Goal: Task Accomplishment & Management: Manage account settings

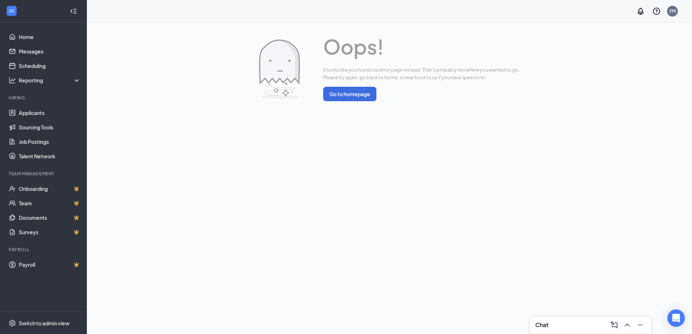
click at [578, 323] on div "Chat" at bounding box center [590, 326] width 111 height 12
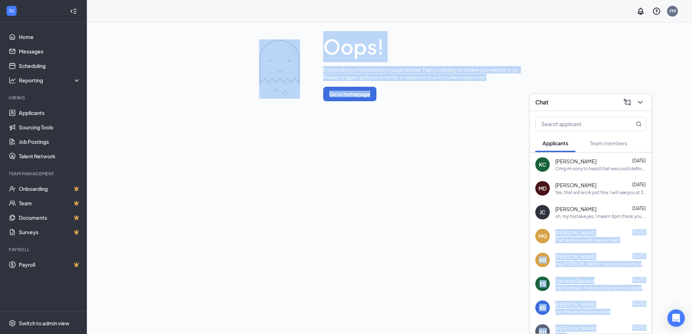
drag, startPoint x: 551, startPoint y: 241, endPoint x: 489, endPoint y: 233, distance: 63.1
click at [489, 233] on div "Chat Applicants Team members [PERSON_NAME] [PERSON_NAME] [DATE] Omg im sorry to…" at bounding box center [389, 178] width 605 height 312
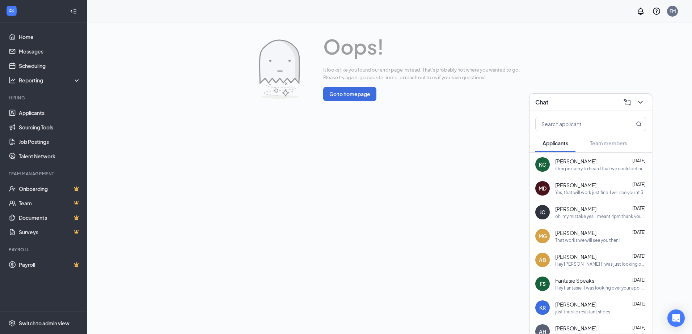
drag, startPoint x: 489, startPoint y: 233, endPoint x: 452, endPoint y: 244, distance: 38.3
click at [452, 244] on div "Oops! It looks like you found our error page instead. That's probably not where…" at bounding box center [389, 178] width 605 height 312
click at [610, 175] on div "[PERSON_NAME] [PERSON_NAME] [DATE] Omg im sorry to heard that we could definite…" at bounding box center [591, 165] width 122 height 24
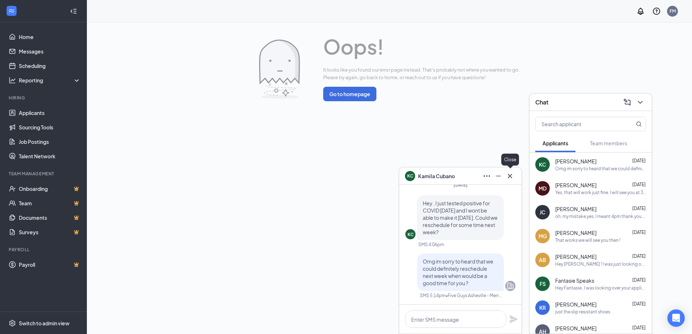
click at [511, 181] on button at bounding box center [510, 176] width 12 height 12
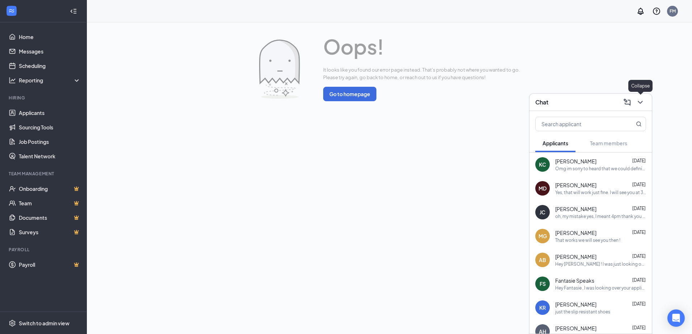
click at [635, 104] on button at bounding box center [641, 103] width 12 height 12
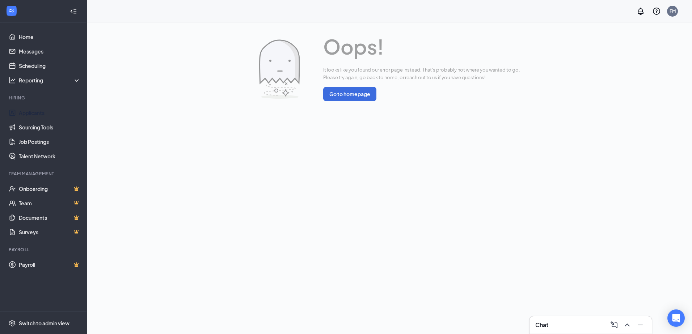
drag, startPoint x: 12, startPoint y: 119, endPoint x: -1, endPoint y: 109, distance: 16.6
click at [0, 109] on html "Home Messages Scheduling Reporting Hiring Applicants Sourcing Tools Job Posting…" at bounding box center [346, 167] width 692 height 334
click at [19, 107] on link "Applicants" at bounding box center [50, 113] width 62 height 14
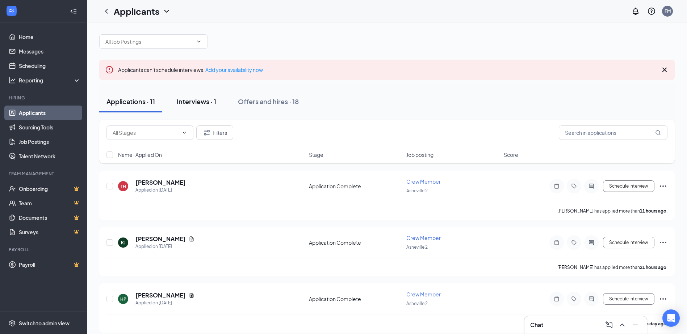
scroll to position [4, 0]
click at [175, 110] on button "Interviews · 1" at bounding box center [196, 101] width 54 height 22
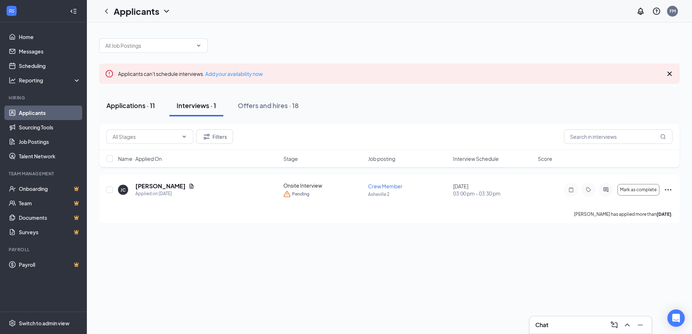
click at [147, 103] on div "Applications · 11" at bounding box center [130, 105] width 49 height 9
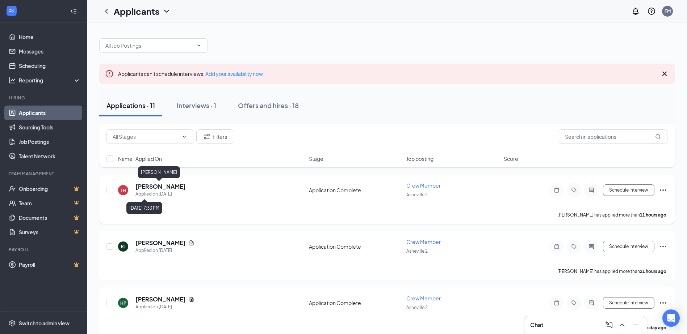
click at [155, 178] on div "[PERSON_NAME]" at bounding box center [159, 174] width 42 height 15
click at [153, 184] on h5 "[PERSON_NAME]" at bounding box center [160, 187] width 50 height 8
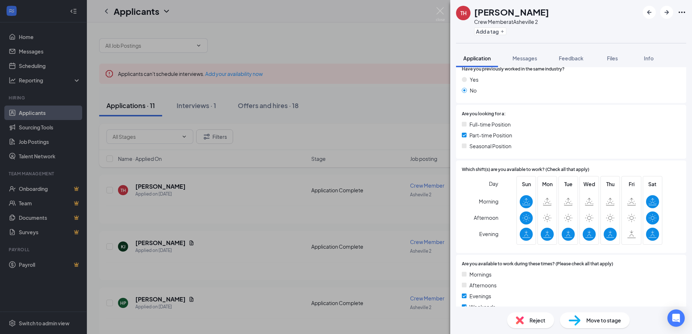
scroll to position [115, 0]
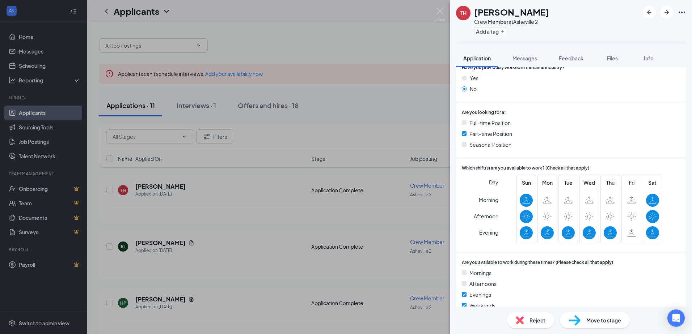
click at [329, 243] on div "TH [PERSON_NAME] Crew Member at [GEOGRAPHIC_DATA] 2 Add a tag Application Messa…" at bounding box center [346, 167] width 692 height 334
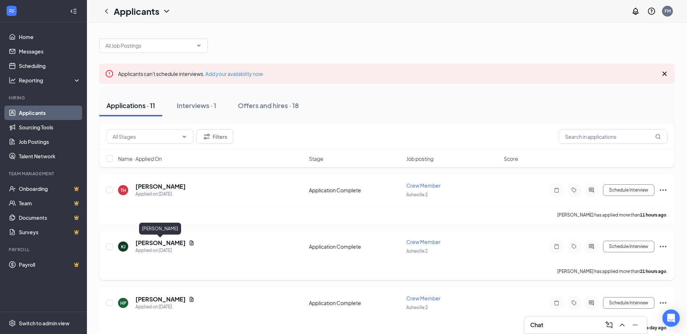
click at [144, 240] on h5 "[PERSON_NAME]" at bounding box center [160, 243] width 50 height 8
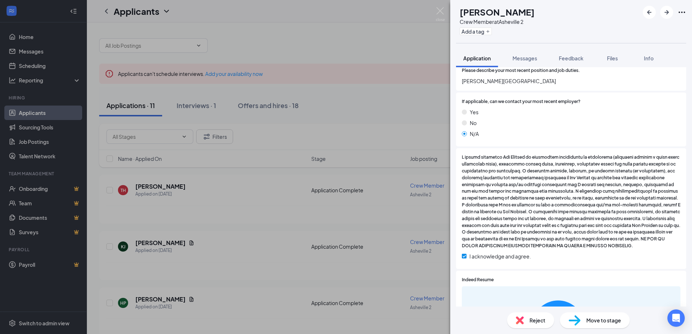
scroll to position [535, 0]
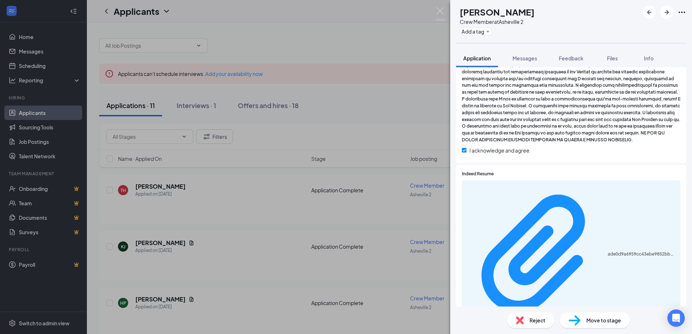
click at [488, 199] on div "ade0d9a6959cc43ebe9852bb004f5f50.pdf" at bounding box center [571, 255] width 219 height 149
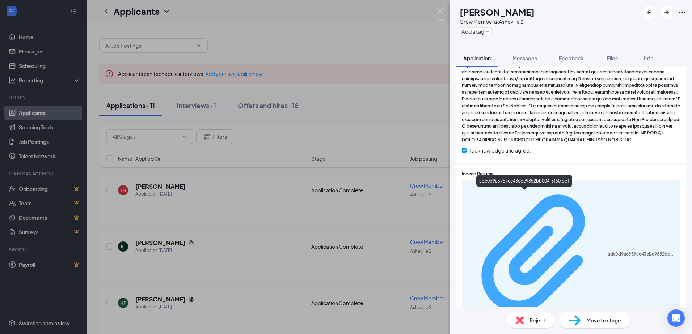
click at [608, 252] on div "ade0d9a6959cc43ebe9852bb004f5f50.pdf" at bounding box center [642, 255] width 68 height 6
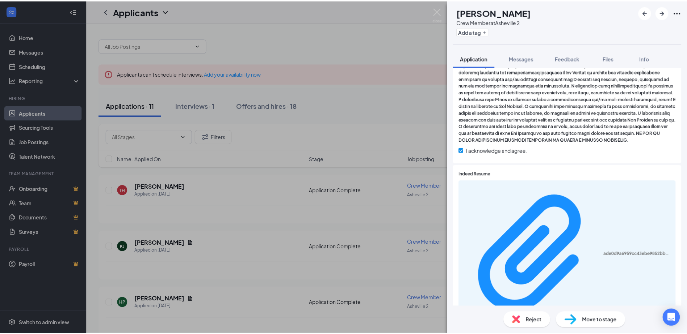
scroll to position [532, 0]
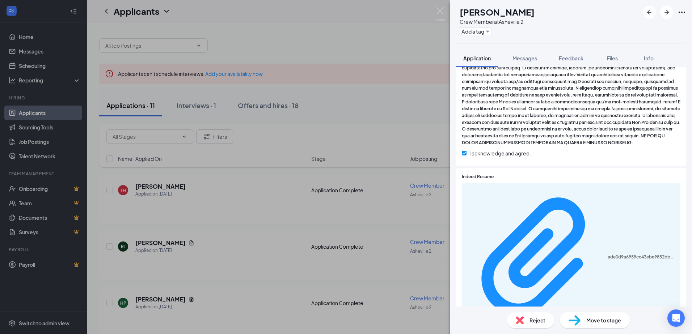
click at [154, 183] on div "[PERSON_NAME] Kedarius [PERSON_NAME] Crew Member at [GEOGRAPHIC_DATA] 2 Add a t…" at bounding box center [346, 167] width 692 height 334
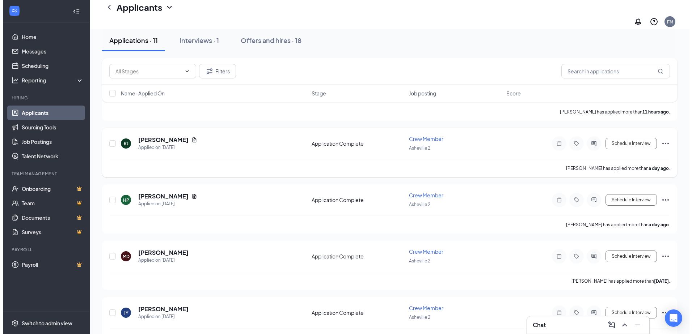
scroll to position [110, 0]
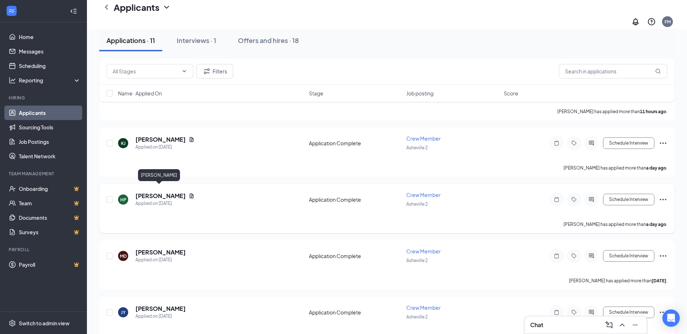
click at [147, 192] on h5 "[PERSON_NAME]" at bounding box center [160, 196] width 50 height 8
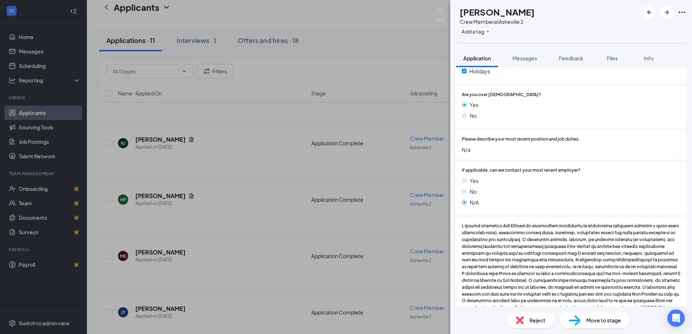
scroll to position [368, 0]
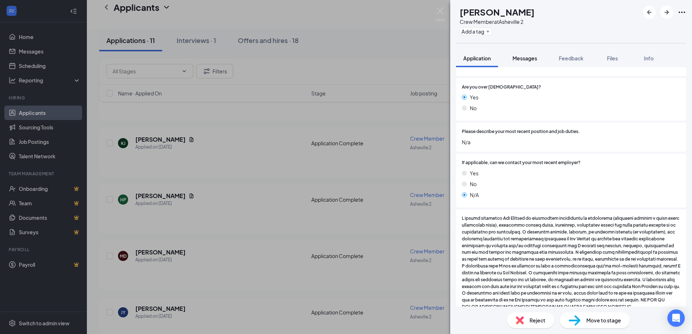
click at [522, 62] on div "Messages" at bounding box center [525, 58] width 25 height 7
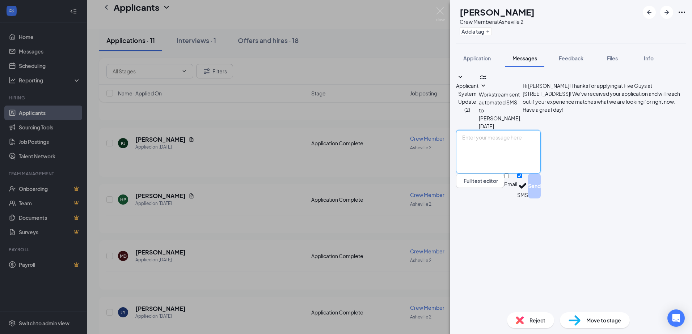
click at [517, 174] on textarea at bounding box center [498, 151] width 85 height 43
click at [509, 178] on input "Email" at bounding box center [506, 176] width 5 height 5
checkbox input "true"
click at [530, 201] on div "Full text editor Email SMS Send" at bounding box center [498, 165] width 85 height 71
click at [526, 174] on textarea at bounding box center [498, 151] width 85 height 43
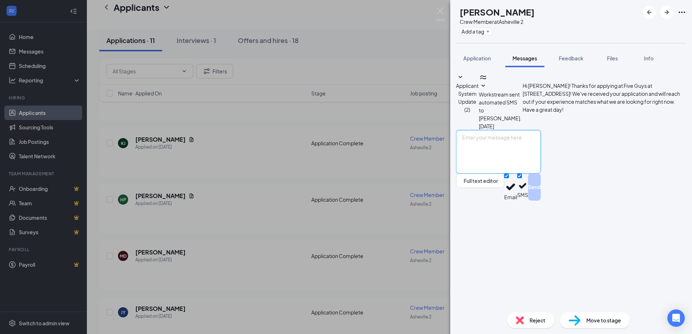
click at [526, 174] on textarea at bounding box center [498, 151] width 85 height 43
click at [541, 174] on textarea "Hey [PERSON_NAME], my name is [PERSON_NAME] here at the Five Guys on [PERSON_NA…" at bounding box center [498, 151] width 85 height 43
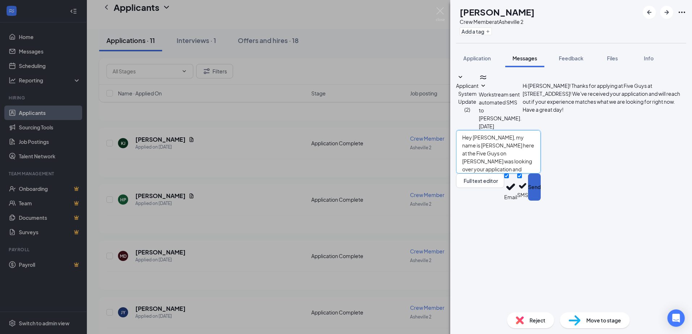
type textarea "Hey [PERSON_NAME], my name is [PERSON_NAME] here at the Five Guys on [PERSON_NA…"
click at [541, 201] on button "Send" at bounding box center [534, 187] width 13 height 27
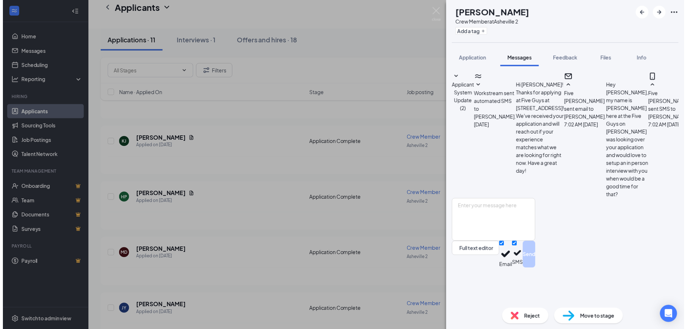
scroll to position [36, 0]
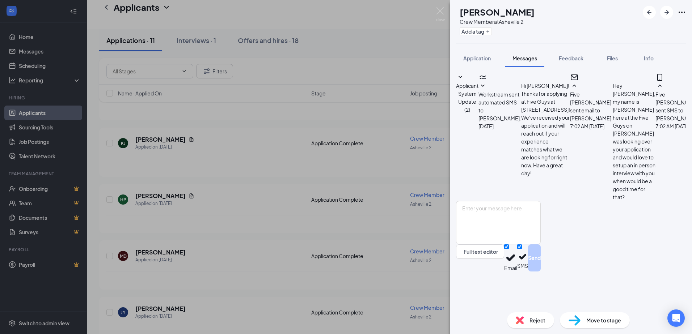
click at [296, 216] on div "HP [PERSON_NAME] Crew Member at [GEOGRAPHIC_DATA] 2 Add a tag Application Messa…" at bounding box center [346, 167] width 692 height 334
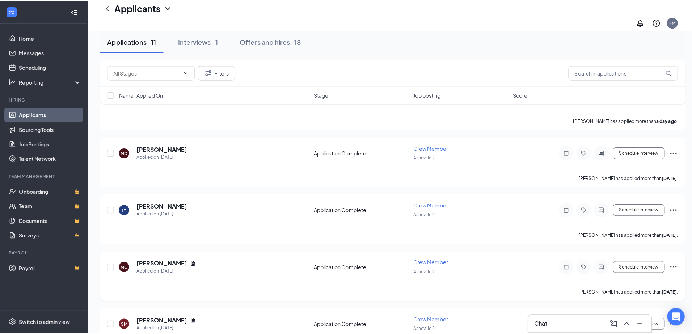
scroll to position [215, 0]
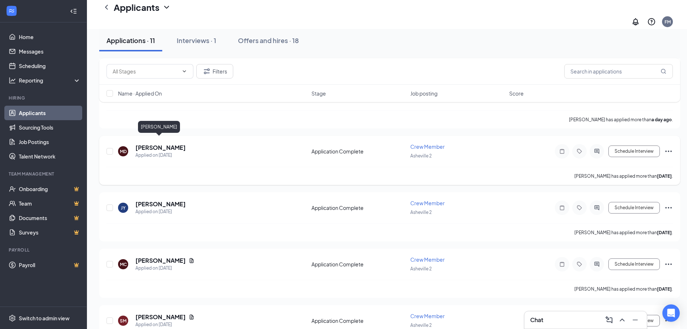
click at [164, 144] on h5 "[PERSON_NAME]" at bounding box center [160, 148] width 50 height 8
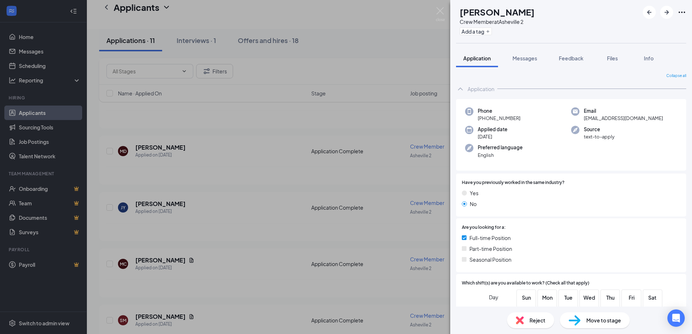
click at [529, 322] on div "Reject" at bounding box center [530, 321] width 47 height 16
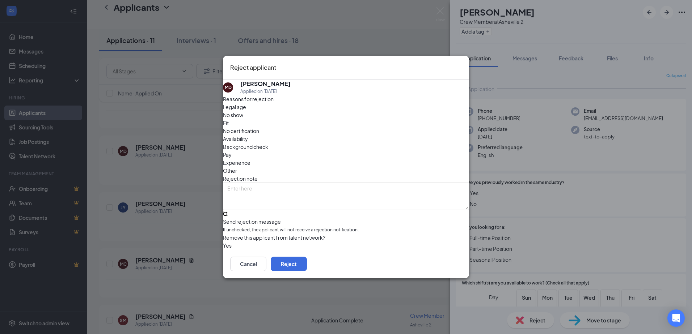
click at [228, 212] on input "Send rejection message If unchecked, the applicant will not receive a rejection…" at bounding box center [225, 214] width 5 height 5
checkbox input "true"
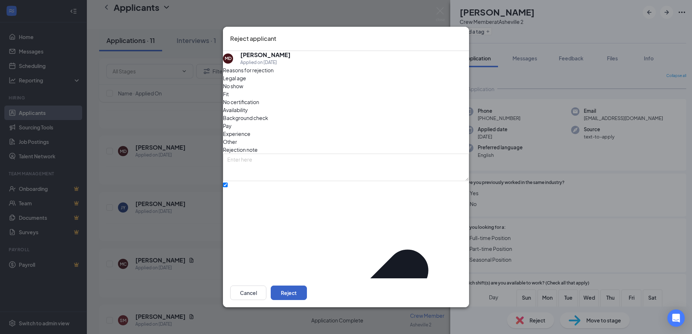
drag, startPoint x: 446, startPoint y: 282, endPoint x: 437, endPoint y: 287, distance: 9.7
click at [307, 287] on button "Reject" at bounding box center [289, 293] width 36 height 14
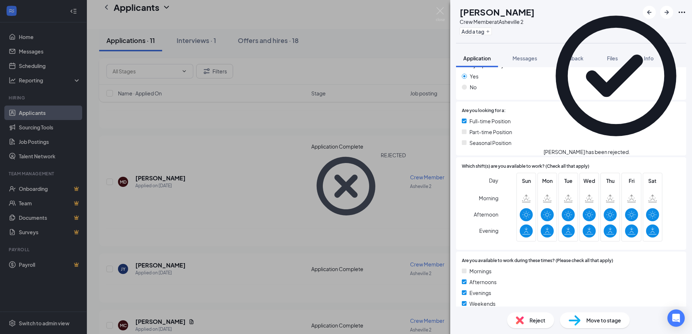
scroll to position [118, 0]
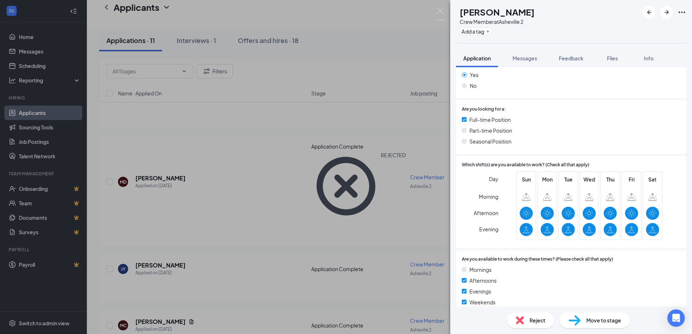
click at [519, 321] on img at bounding box center [520, 321] width 8 height 8
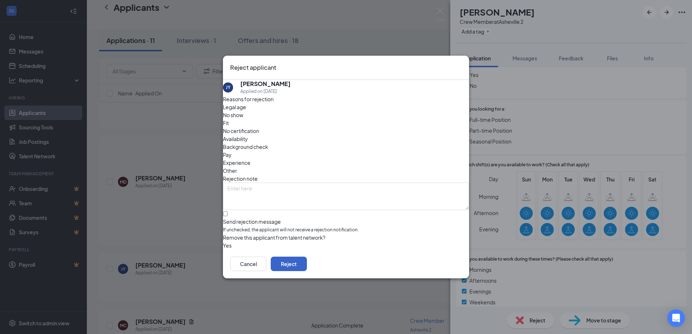
click at [307, 266] on button "Reject" at bounding box center [289, 264] width 36 height 14
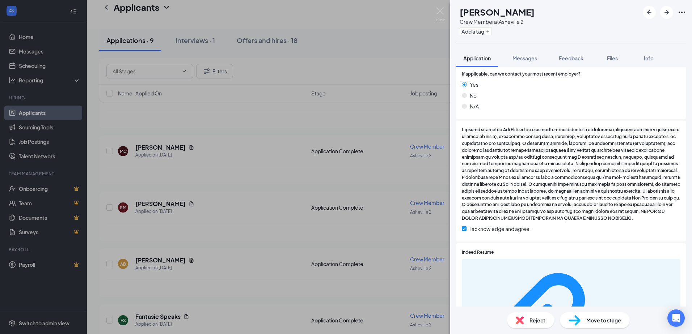
scroll to position [465, 0]
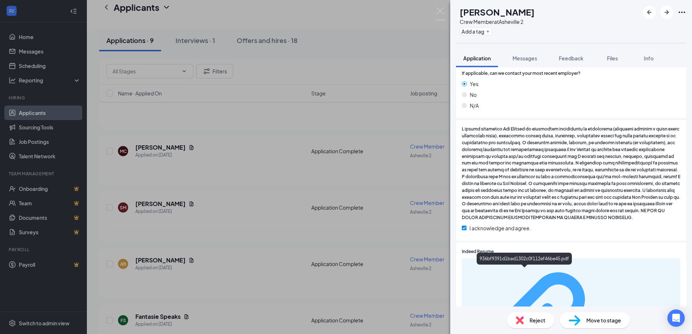
click at [608, 329] on div "936bf9391d1bad1302c0f112ef46be45.pdf" at bounding box center [642, 332] width 68 height 6
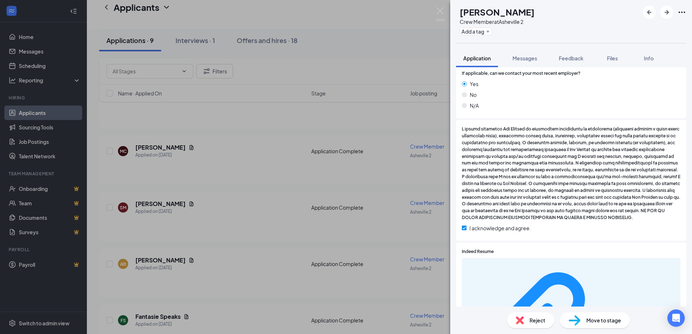
click at [534, 319] on span "Reject" at bounding box center [538, 321] width 16 height 8
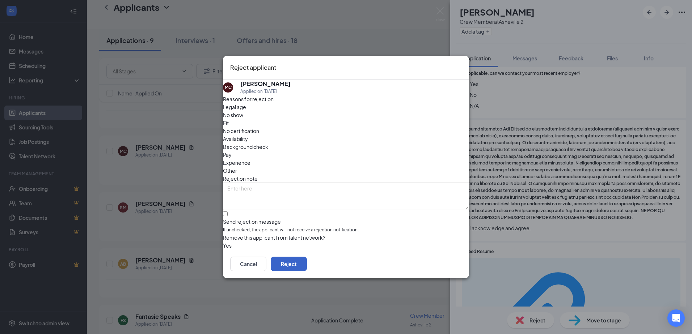
click at [307, 267] on button "Reject" at bounding box center [289, 264] width 36 height 14
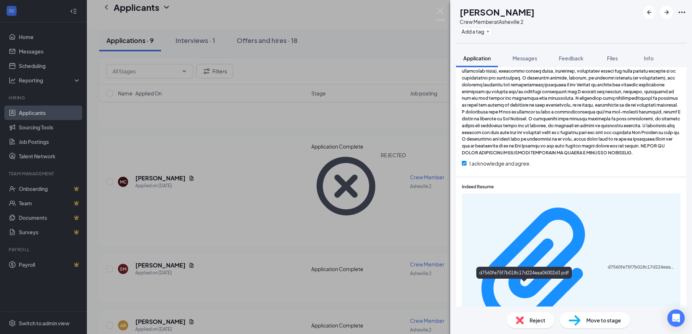
scroll to position [543, 0]
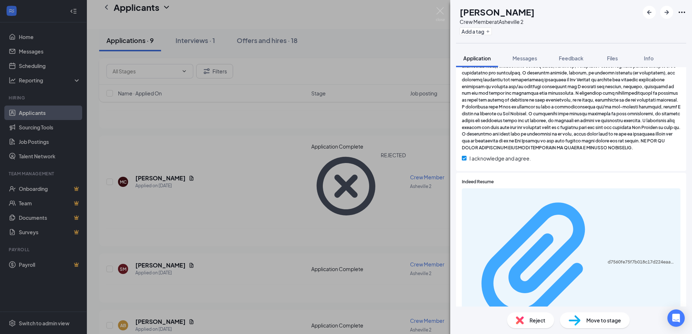
click at [608, 260] on div "d7560fe75f7b018c17d224eaa06002d3.pdf" at bounding box center [642, 263] width 68 height 6
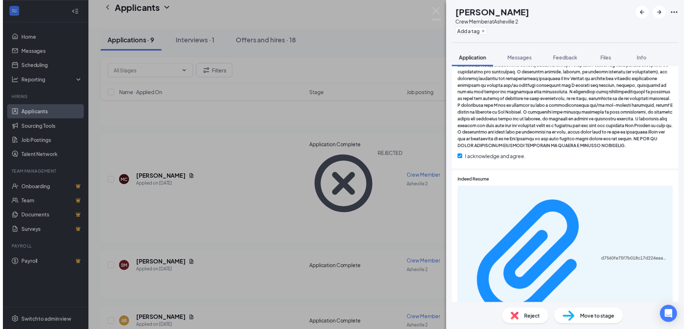
scroll to position [540, 0]
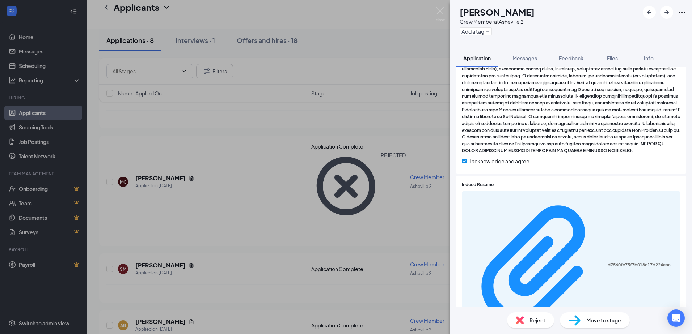
click at [338, 66] on div "SM [PERSON_NAME] Crew Member at [GEOGRAPHIC_DATA] 2 Add a tag Application Messa…" at bounding box center [346, 167] width 692 height 334
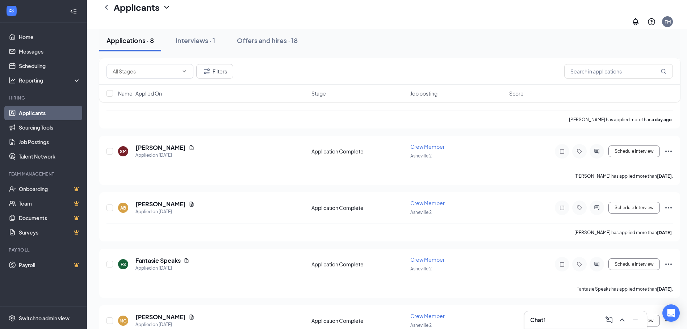
click at [542, 326] on div "Chat 1" at bounding box center [585, 319] width 122 height 17
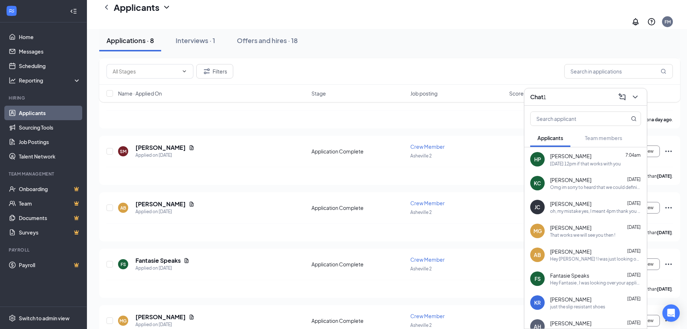
click at [569, 162] on div "[DATE] 12pm if that works with you" at bounding box center [585, 164] width 71 height 6
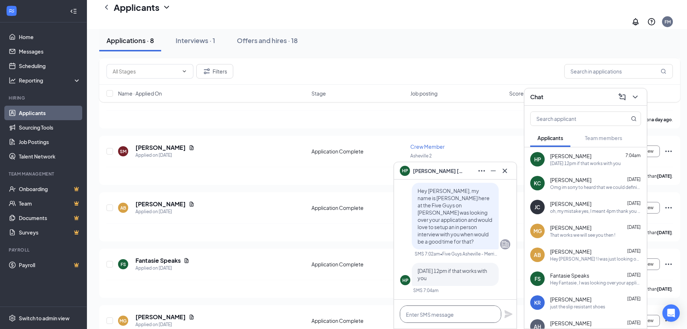
click at [413, 314] on textarea at bounding box center [450, 313] width 101 height 17
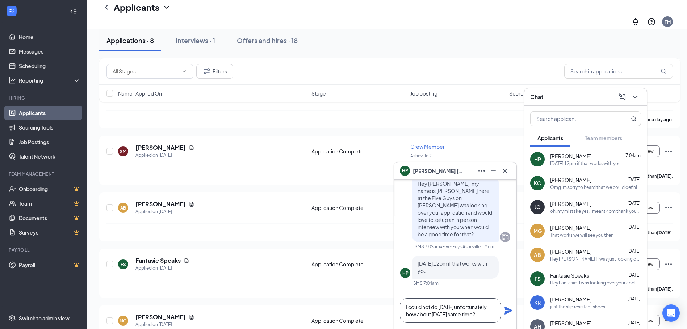
type textarea "I could not do [DATE] unfortunately how about [DATE] same time?"
click at [507, 312] on icon "Plane" at bounding box center [508, 311] width 8 height 8
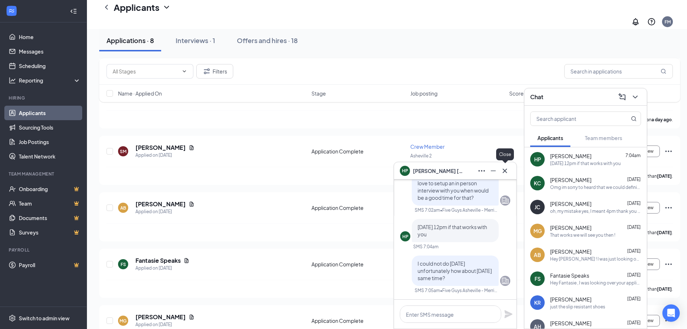
click at [506, 172] on icon "Cross" at bounding box center [504, 171] width 9 height 9
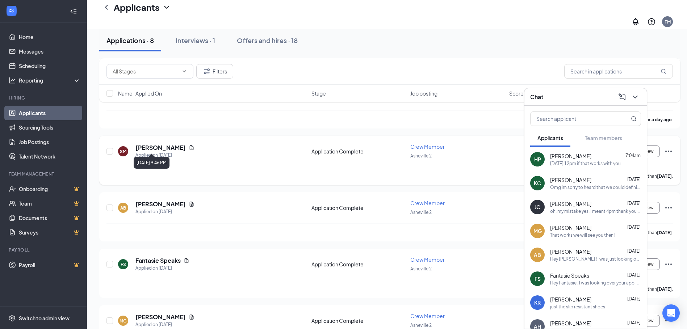
click at [177, 144] on h5 "[PERSON_NAME]" at bounding box center [160, 148] width 50 height 8
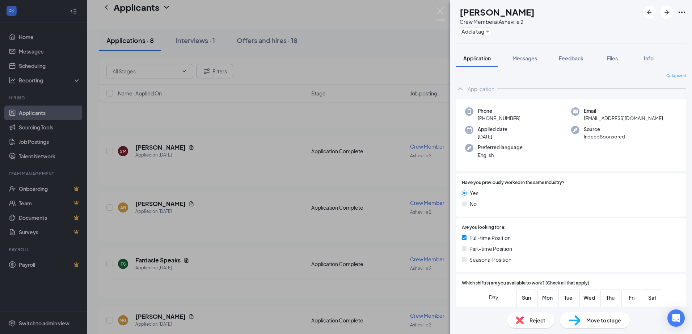
click at [524, 322] on div "Reject" at bounding box center [530, 321] width 47 height 16
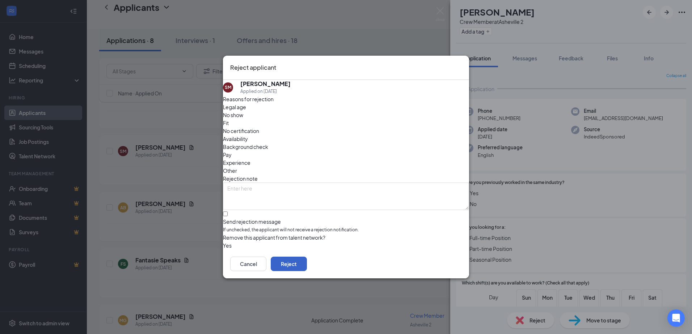
click at [307, 268] on button "Reject" at bounding box center [289, 264] width 36 height 14
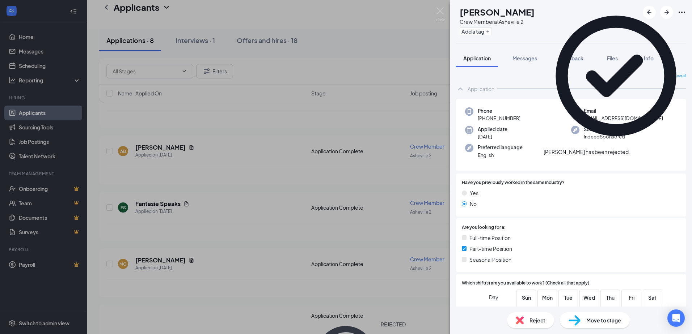
click at [327, 222] on div "AB [PERSON_NAME] Crew Member at [GEOGRAPHIC_DATA] 2 Add a tag Application Messa…" at bounding box center [346, 167] width 692 height 334
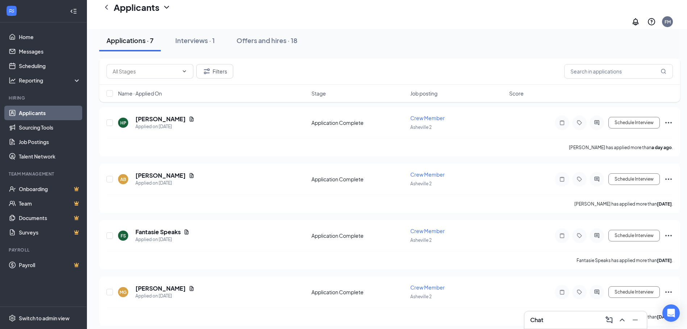
scroll to position [187, 0]
click at [190, 35] on button "Interviews · 1" at bounding box center [195, 41] width 54 height 22
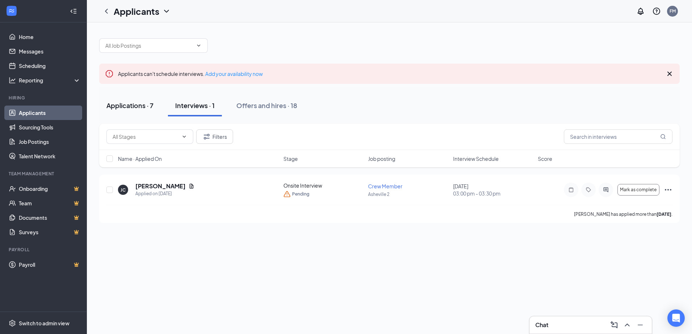
click at [128, 108] on div "Applications · 7" at bounding box center [129, 105] width 47 height 9
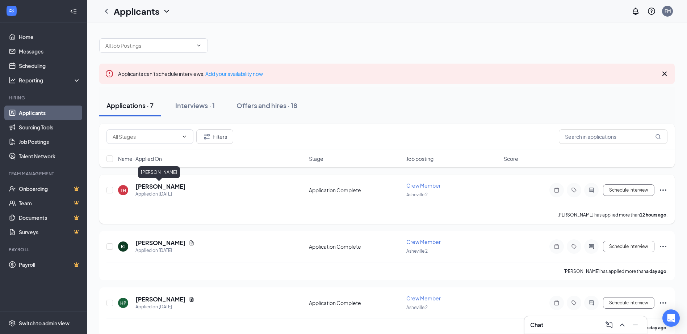
click at [167, 185] on h5 "[PERSON_NAME]" at bounding box center [160, 187] width 50 height 8
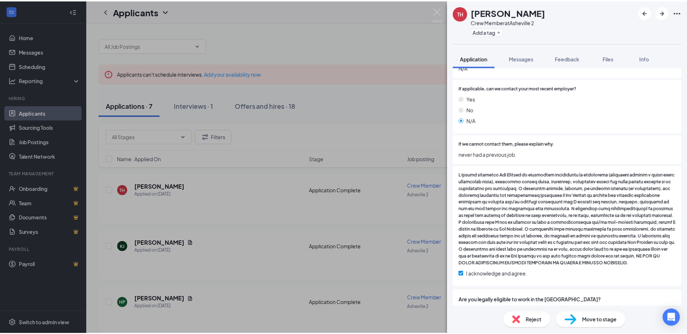
scroll to position [442, 0]
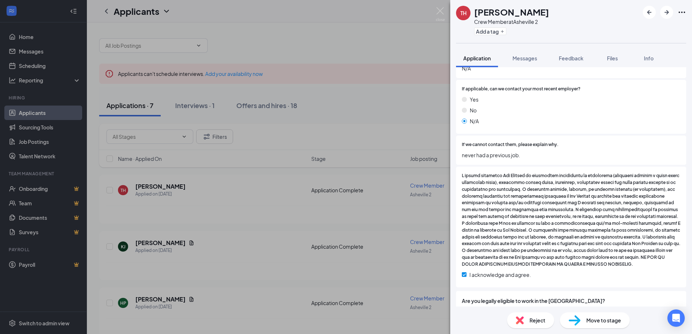
click at [343, 236] on div "TH [PERSON_NAME] Crew Member at [GEOGRAPHIC_DATA] 2 Add a tag Application Messa…" at bounding box center [346, 167] width 692 height 334
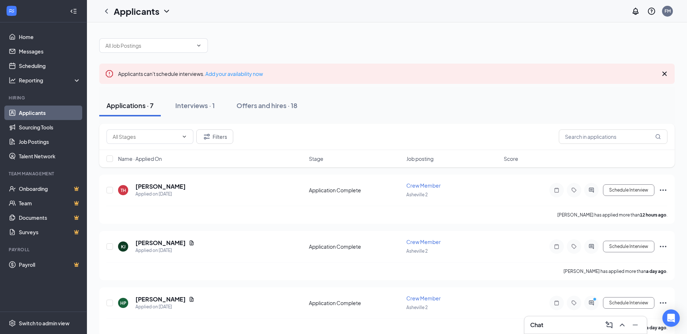
click at [553, 330] on div "Chat" at bounding box center [585, 326] width 111 height 12
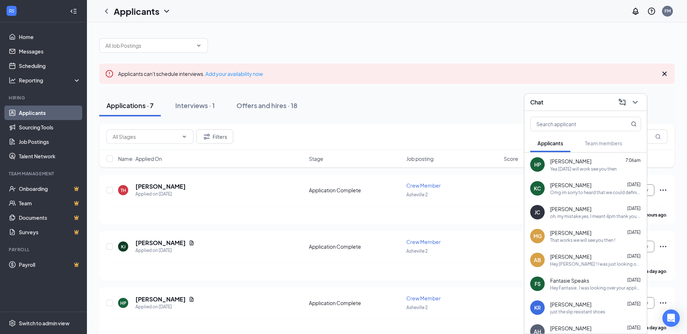
click at [580, 168] on div "Yea [DATE] will work see you then" at bounding box center [583, 169] width 67 height 6
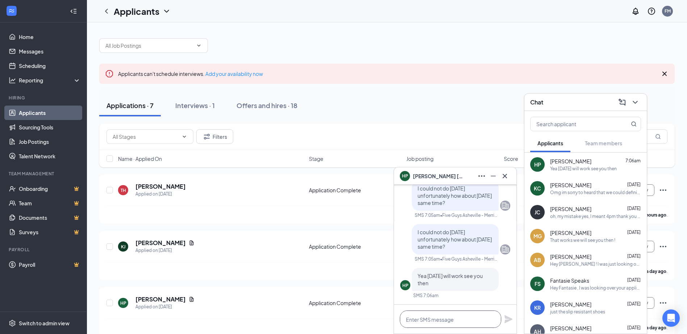
click at [420, 321] on textarea at bounding box center [450, 319] width 101 height 17
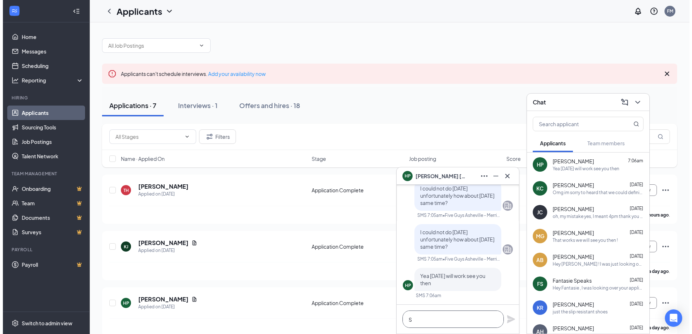
scroll to position [0, 0]
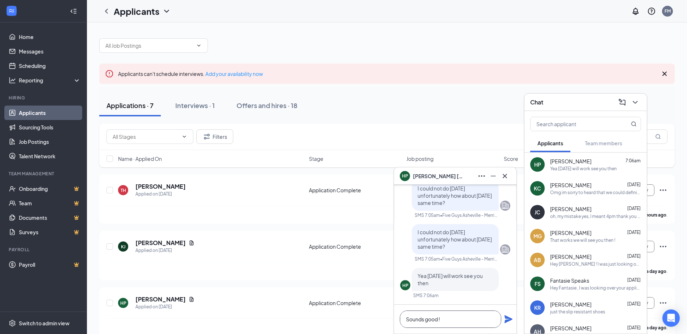
type textarea "Sounds good !"
click at [505, 319] on icon "Plane" at bounding box center [508, 320] width 8 height 8
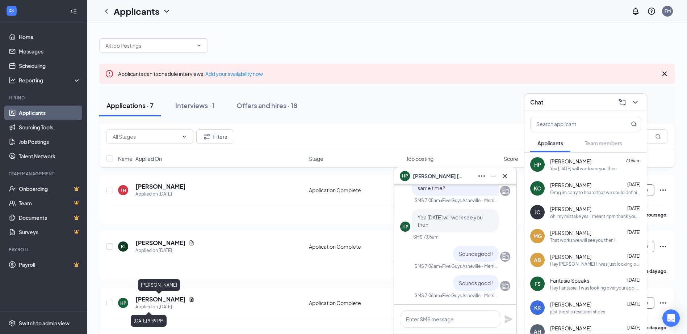
click at [156, 297] on h5 "[PERSON_NAME]" at bounding box center [160, 300] width 50 height 8
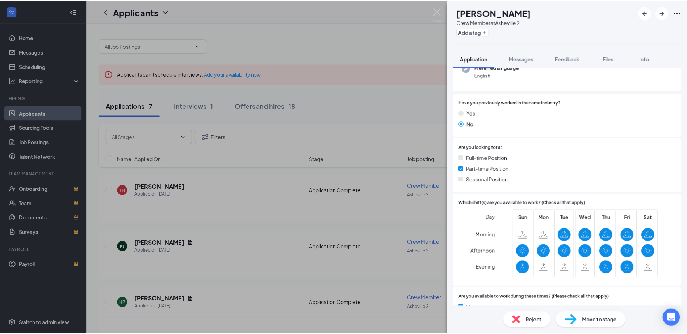
scroll to position [71, 0]
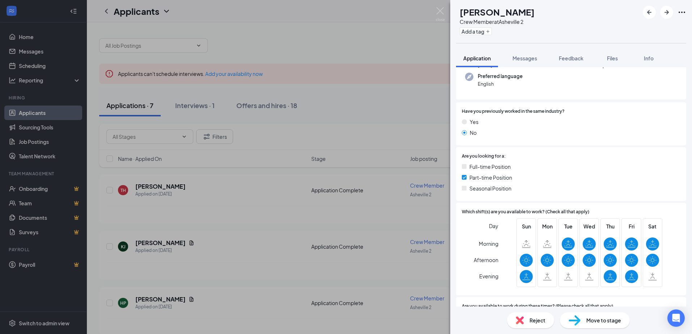
click at [372, 249] on div "HP [PERSON_NAME] Crew Member at [GEOGRAPHIC_DATA] 2 Add a tag Application Messa…" at bounding box center [346, 167] width 692 height 334
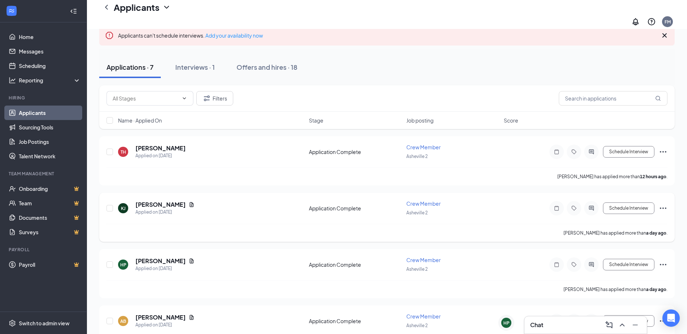
scroll to position [46, 0]
click at [618, 257] on div "Schedule Interview" at bounding box center [602, 264] width 130 height 14
click at [603, 261] on button "Schedule Interview" at bounding box center [628, 264] width 51 height 12
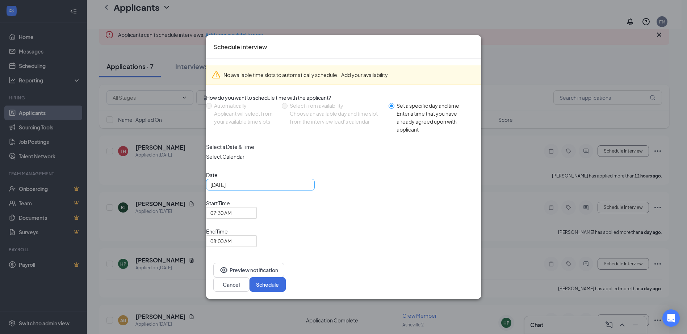
click at [310, 189] on div "[DATE]" at bounding box center [260, 185] width 100 height 8
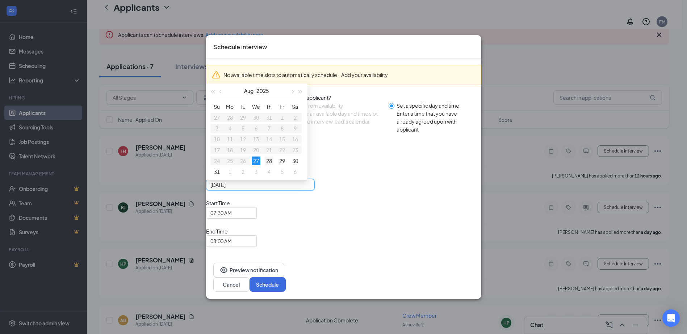
type input "[DATE]"
click at [273, 165] on div "28" at bounding box center [269, 161] width 9 height 9
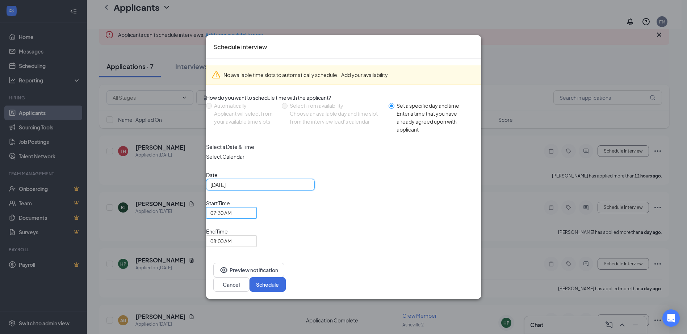
click at [252, 219] on span "07:30 AM" at bounding box center [231, 213] width 42 height 11
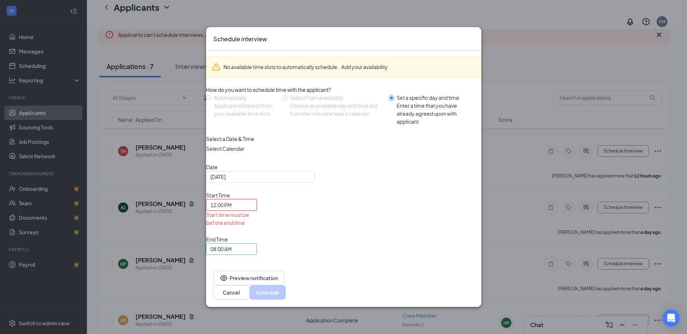
click at [252, 244] on span "08:00 AM" at bounding box center [231, 249] width 42 height 11
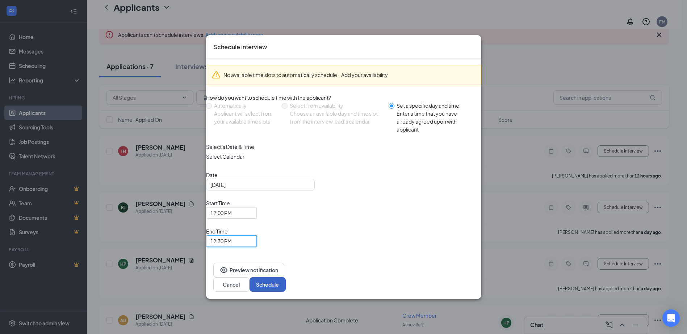
click at [286, 278] on button "Schedule" at bounding box center [267, 285] width 36 height 14
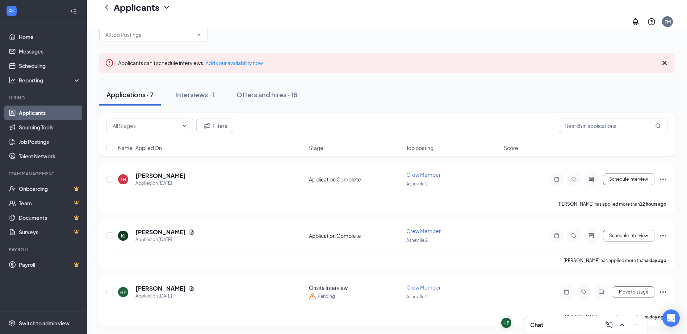
scroll to position [0, 0]
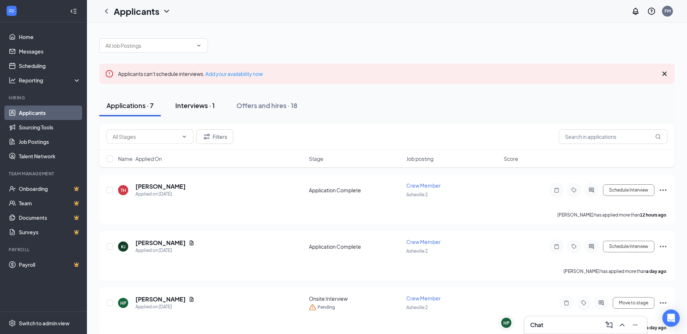
click at [213, 116] on button "Interviews · 1" at bounding box center [195, 106] width 54 height 22
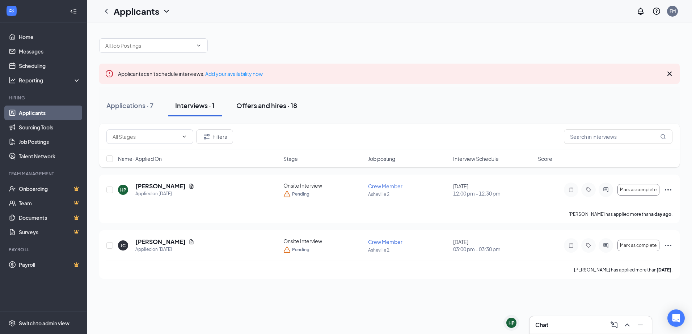
click at [254, 113] on button "Offers and hires · 18" at bounding box center [266, 106] width 75 height 22
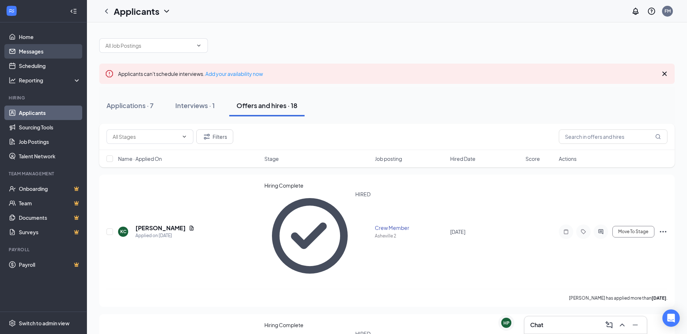
click at [45, 44] on link "Messages" at bounding box center [50, 51] width 62 height 14
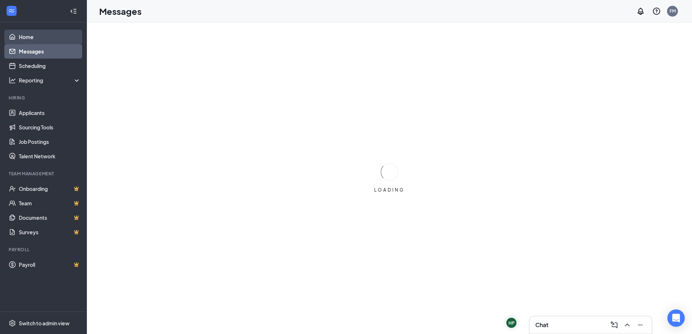
click at [43, 39] on link "Home" at bounding box center [50, 37] width 62 height 14
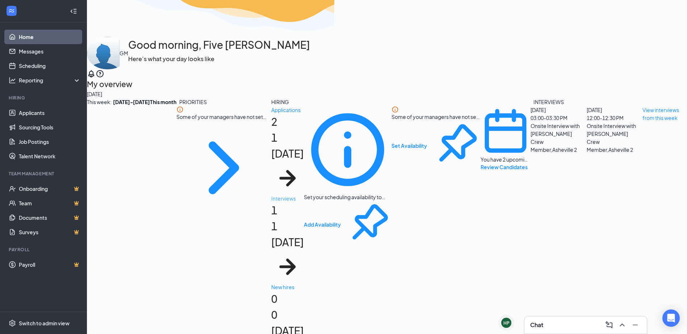
scroll to position [2, 0]
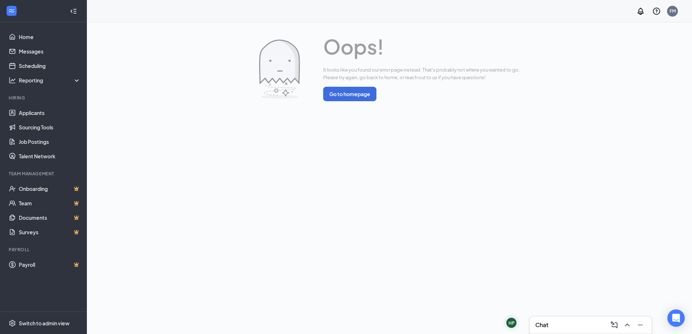
click at [537, 320] on div "Chat" at bounding box center [590, 326] width 111 height 12
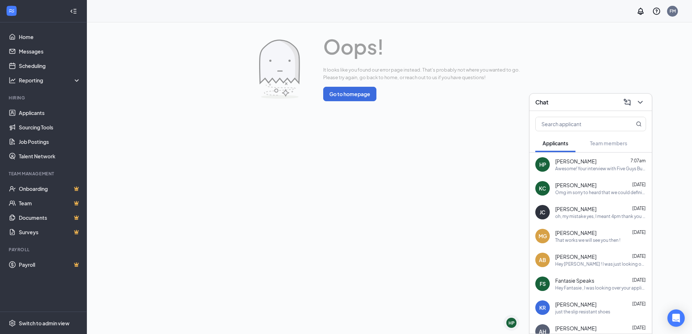
click at [555, 212] on div "JC Joseph Cullipher Aug 24 oh, my mistake yes, I meant 4pm thank you for clarif…" at bounding box center [591, 213] width 122 height 24
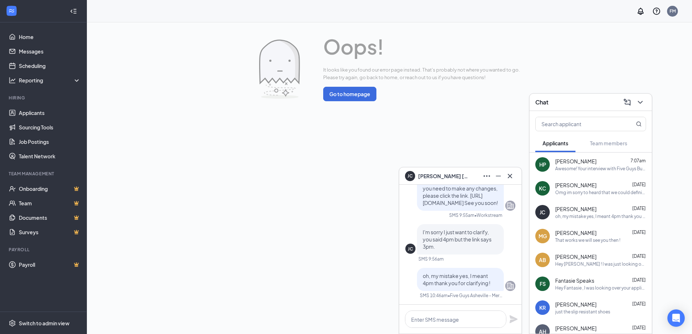
click at [362, 260] on div "Oops! It looks like you found our error page instead. That's probably not where…" at bounding box center [389, 178] width 605 height 312
click at [509, 181] on button at bounding box center [510, 176] width 12 height 12
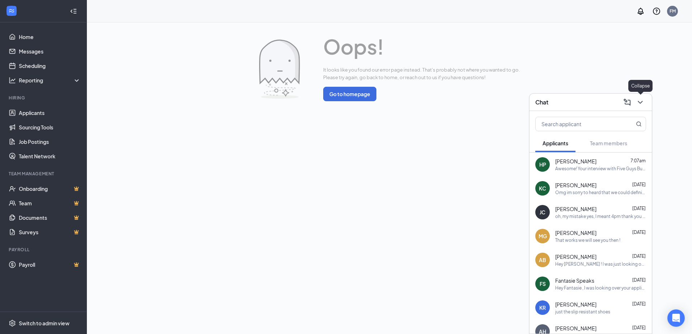
click at [643, 105] on icon "ChevronDown" at bounding box center [640, 102] width 9 height 9
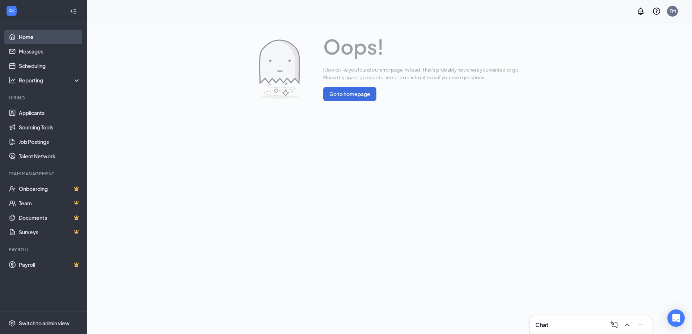
click at [52, 31] on link "Home" at bounding box center [50, 37] width 62 height 14
